Goal: Task Accomplishment & Management: Manage account settings

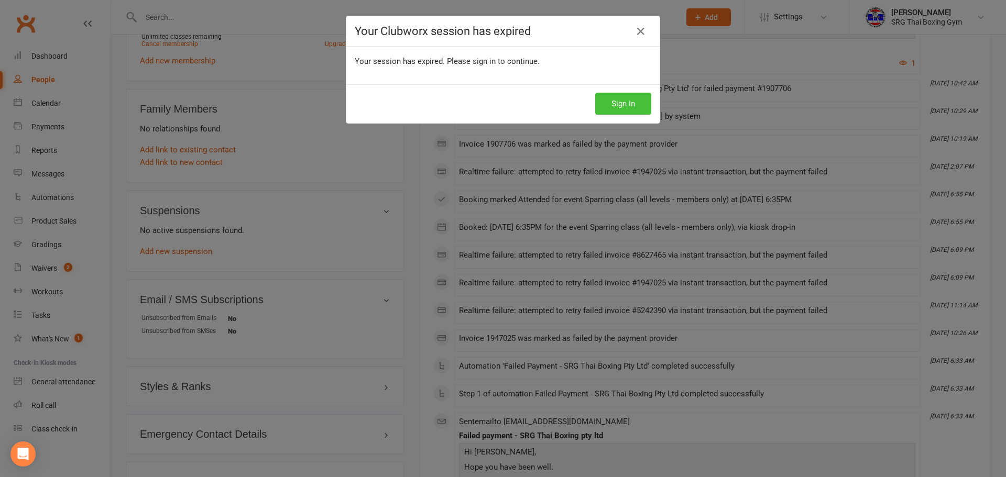
click at [616, 98] on button "Sign In" at bounding box center [623, 104] width 56 height 22
click at [624, 103] on button "Sign In" at bounding box center [623, 104] width 56 height 22
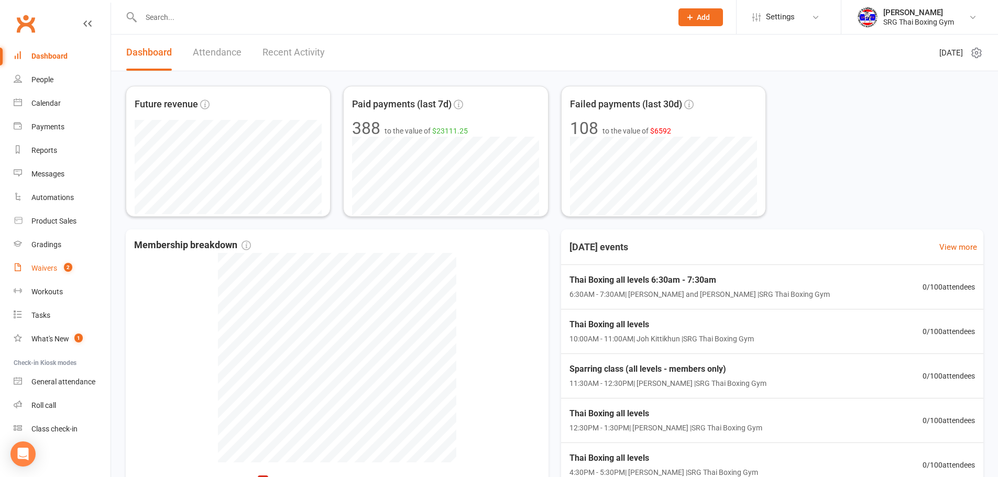
click at [74, 272] on link "Waivers 2" at bounding box center [62, 269] width 97 height 24
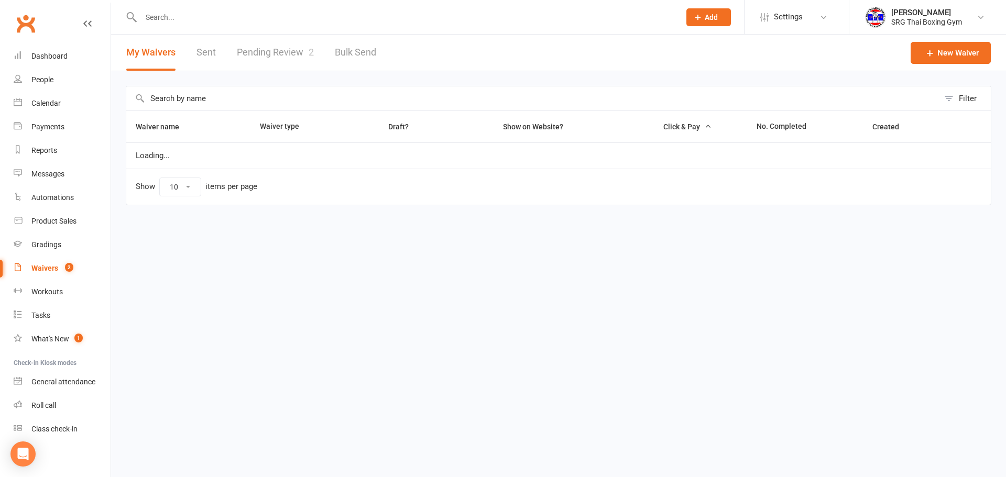
click at [241, 54] on link "Pending Review 2" at bounding box center [275, 53] width 77 height 36
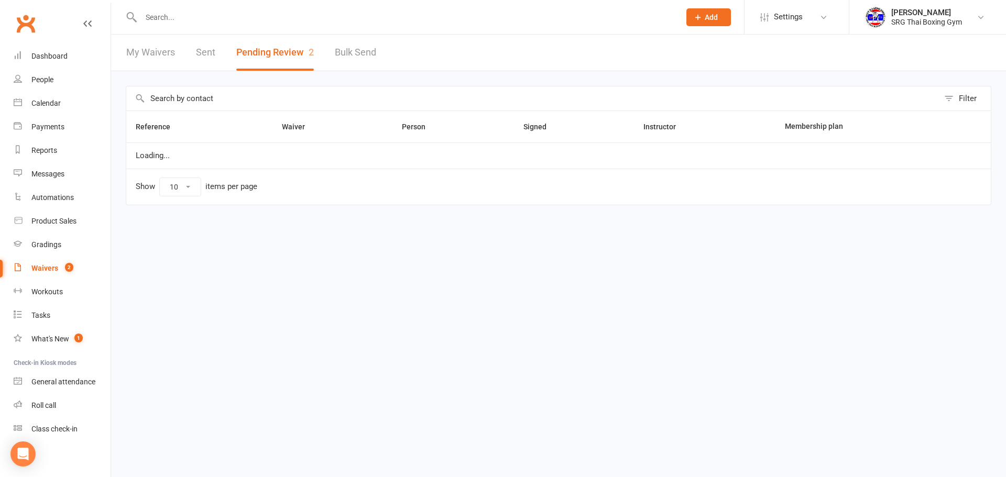
select select "100"
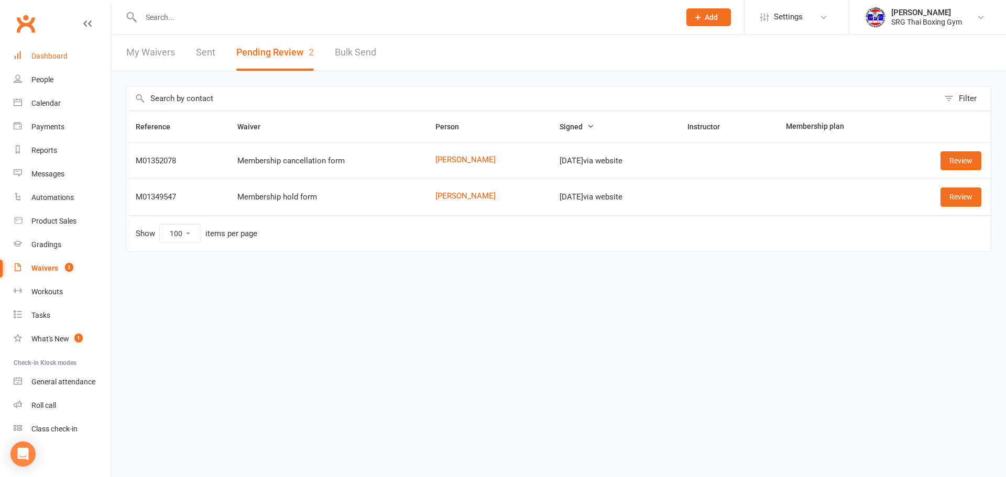
click at [44, 57] on div "Dashboard" at bounding box center [49, 56] width 36 height 8
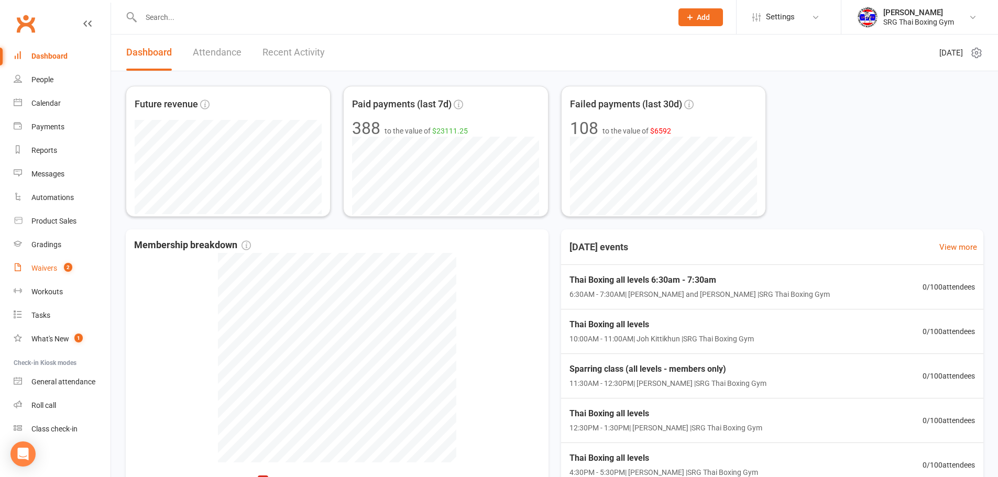
click at [54, 265] on div "Waivers" at bounding box center [44, 268] width 26 height 8
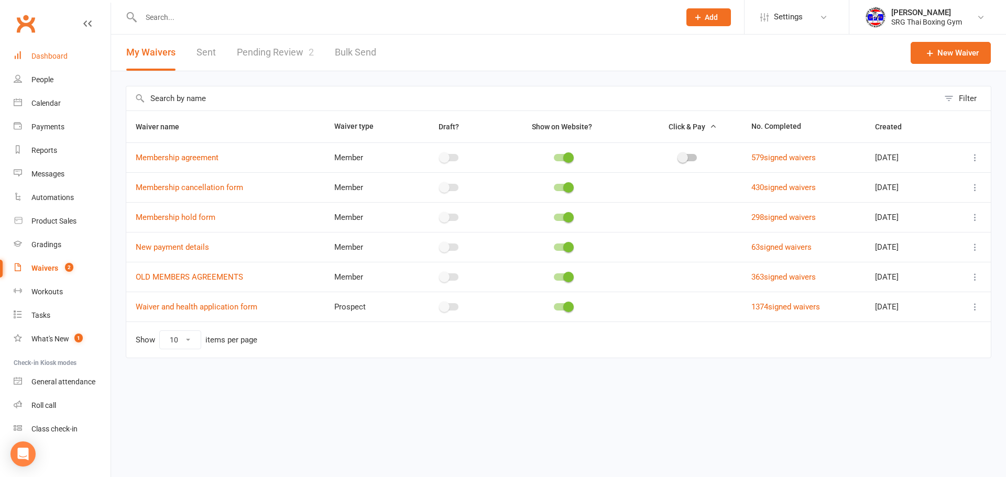
click at [68, 61] on link "Dashboard" at bounding box center [62, 57] width 97 height 24
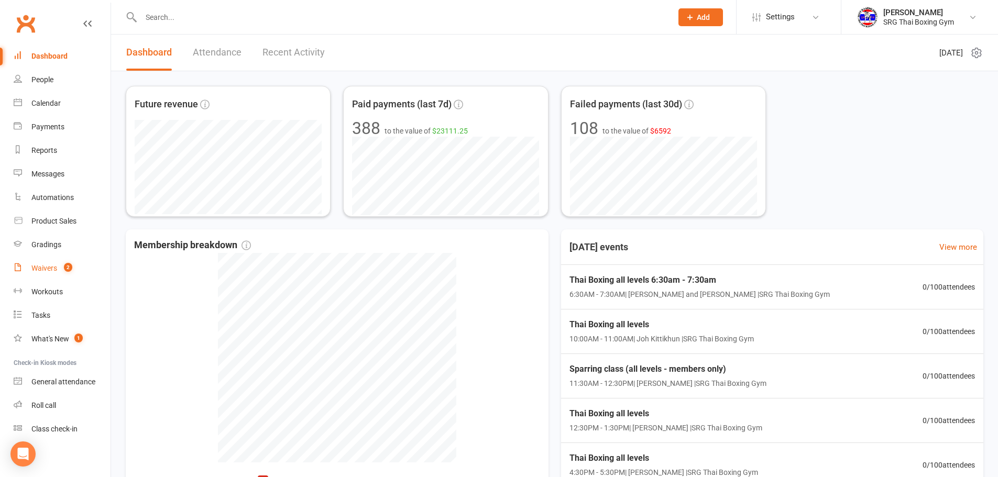
click at [59, 273] on link "Waivers 2" at bounding box center [62, 269] width 97 height 24
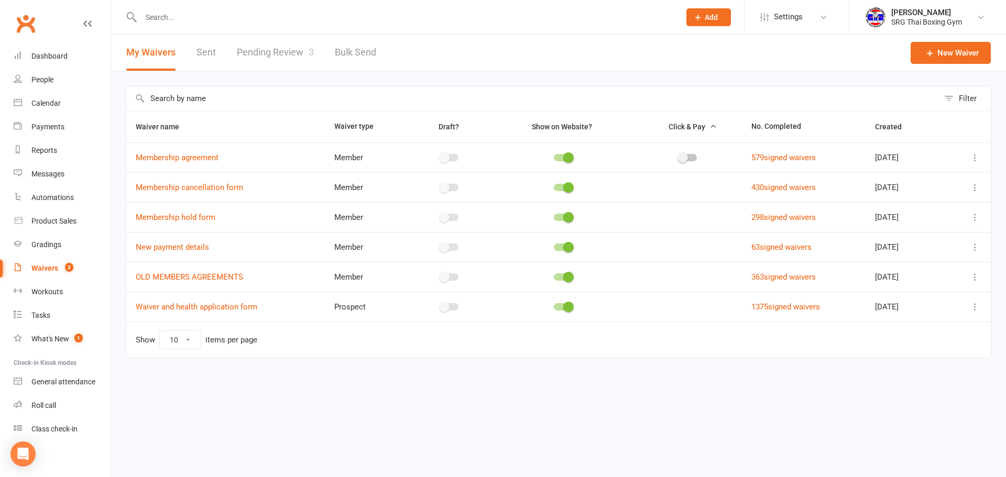
click at [276, 60] on link "Pending Review 3" at bounding box center [275, 53] width 77 height 36
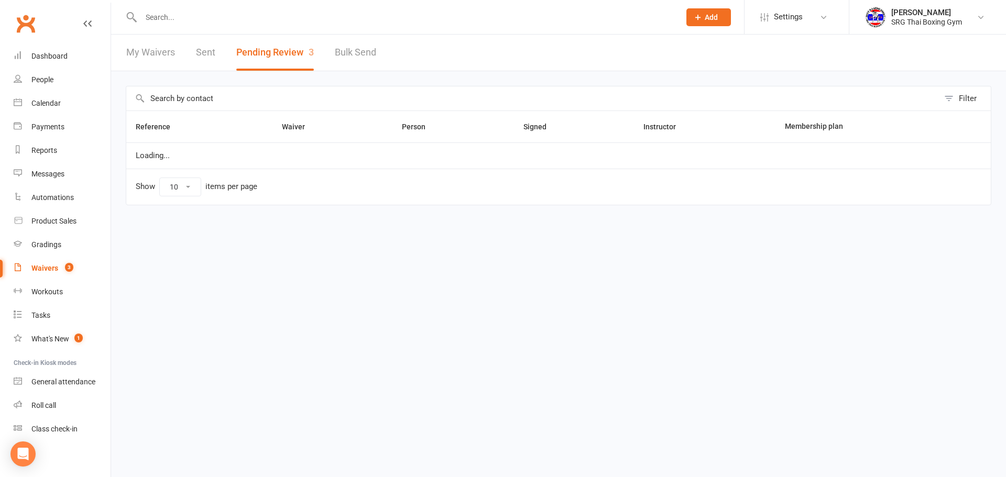
select select "100"
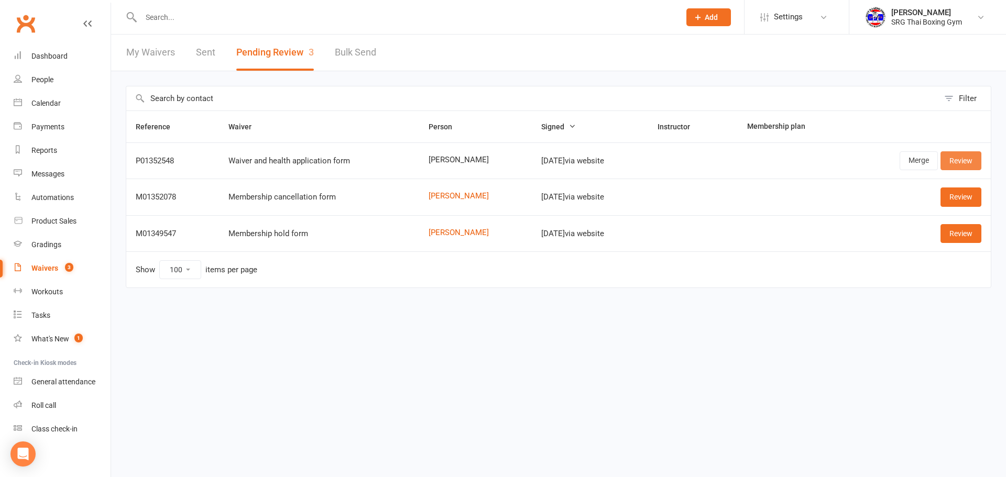
click at [972, 159] on link "Review" at bounding box center [960, 160] width 41 height 19
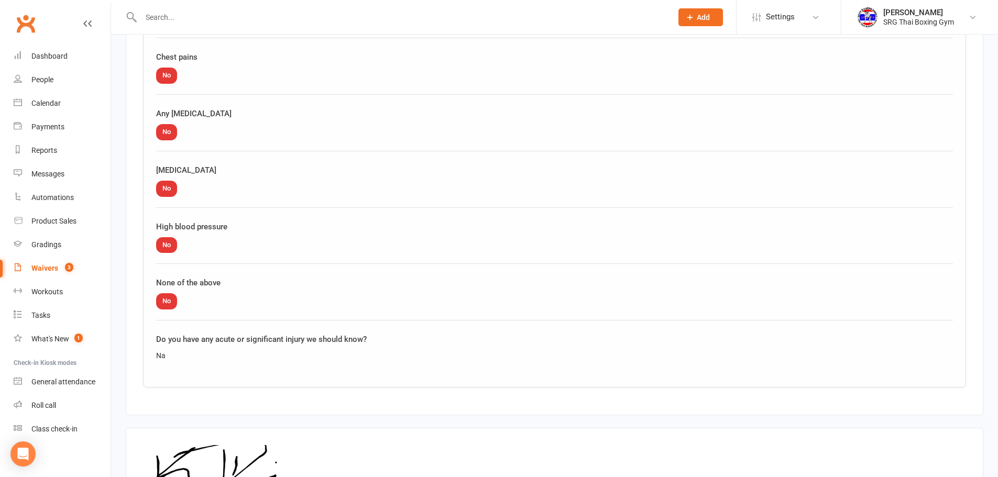
scroll to position [1253, 0]
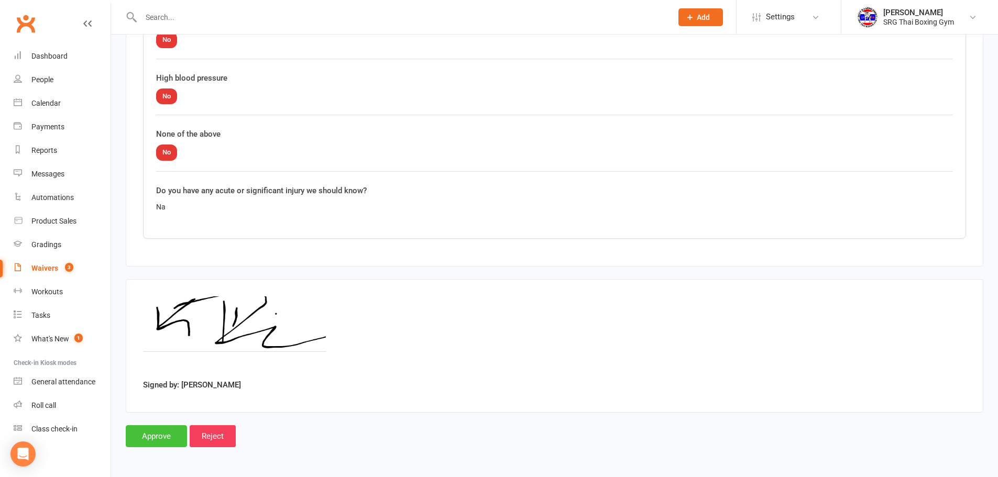
drag, startPoint x: 177, startPoint y: 430, endPoint x: 185, endPoint y: 445, distance: 17.4
click at [177, 430] on input "Approve" at bounding box center [156, 436] width 61 height 22
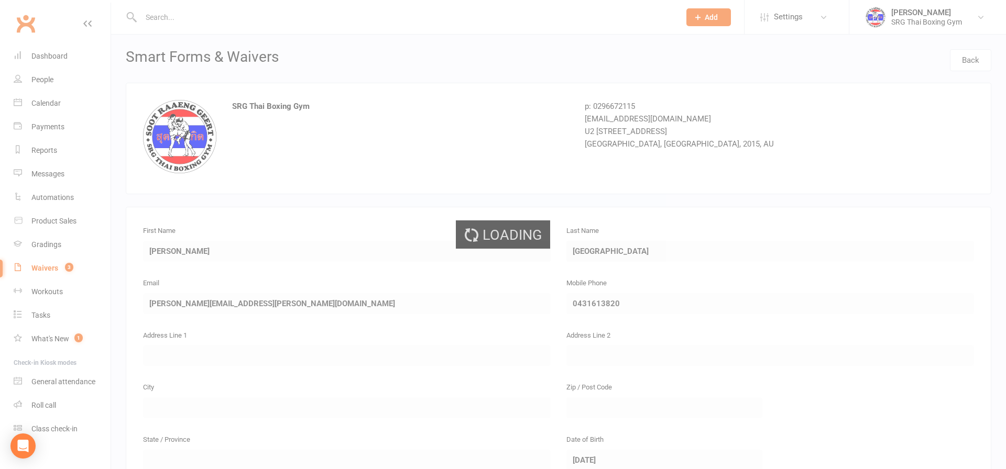
select select "100"
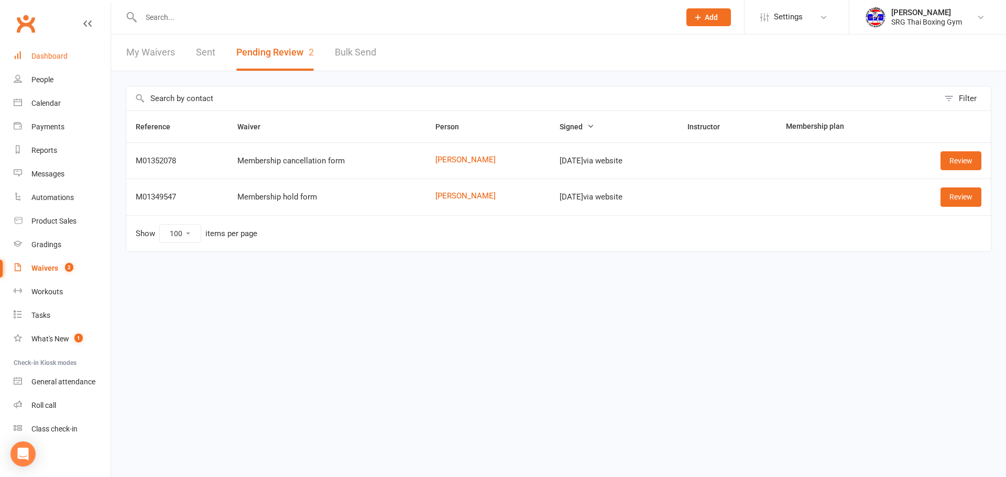
click at [46, 65] on link "Dashboard" at bounding box center [62, 57] width 97 height 24
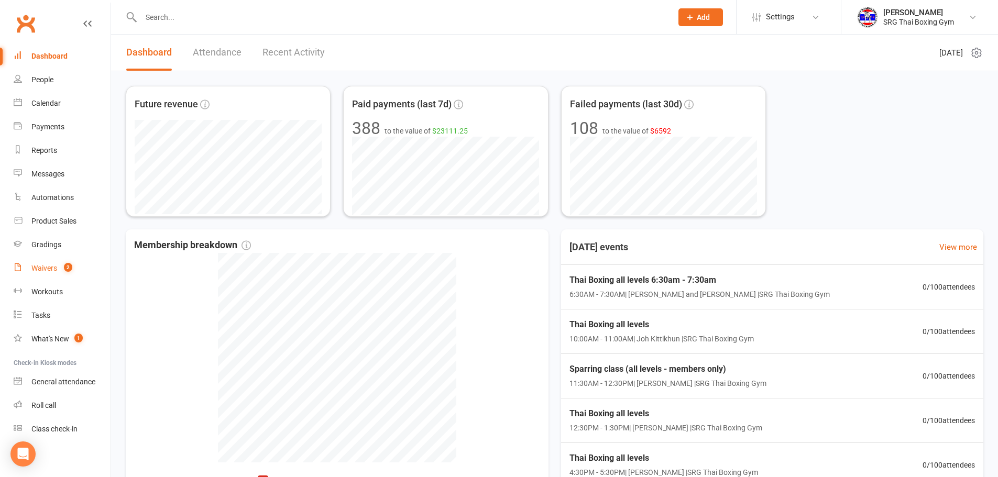
click at [57, 269] on div "Waivers" at bounding box center [44, 268] width 26 height 8
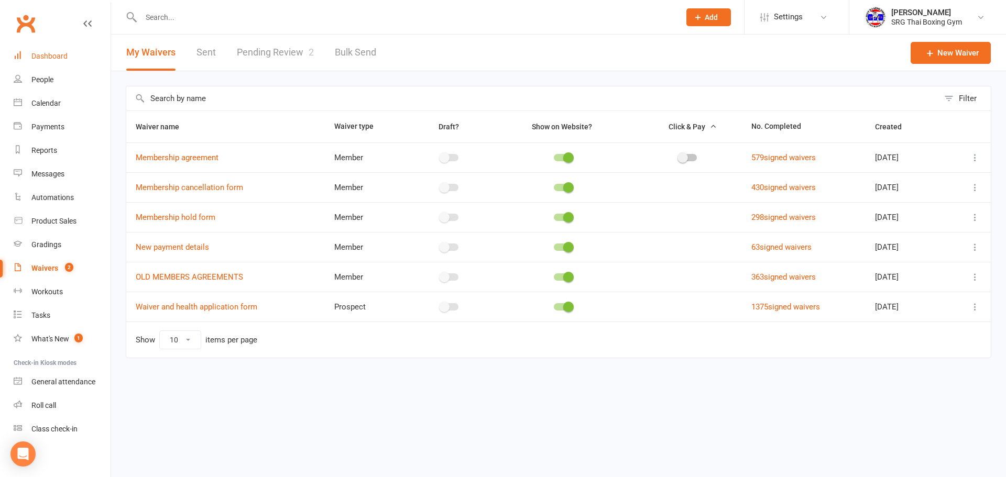
click at [57, 56] on div "Dashboard" at bounding box center [49, 56] width 36 height 8
